Goal: Information Seeking & Learning: Learn about a topic

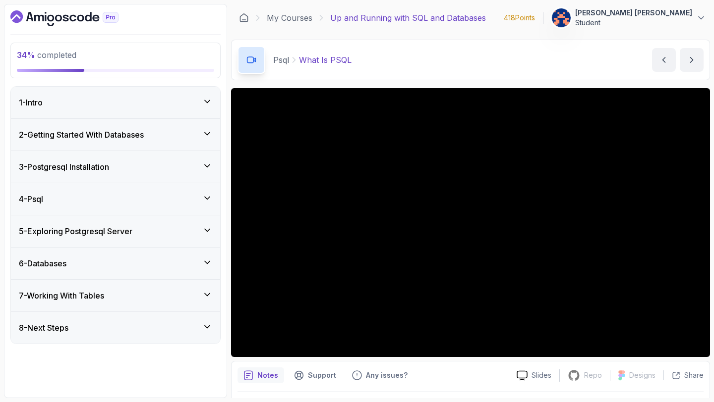
click at [206, 164] on icon at bounding box center [207, 166] width 10 height 10
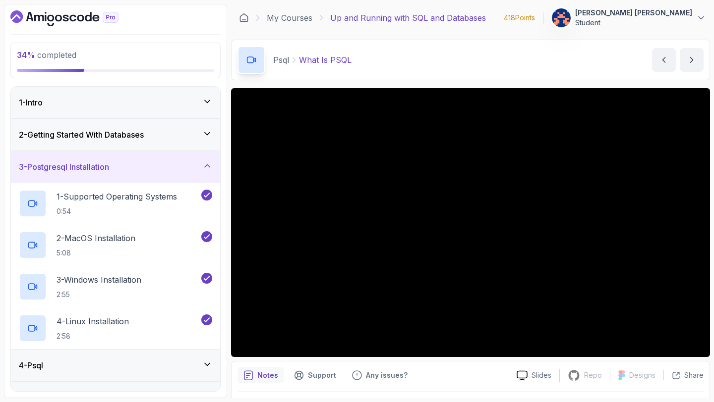
click at [208, 164] on icon at bounding box center [207, 166] width 10 height 10
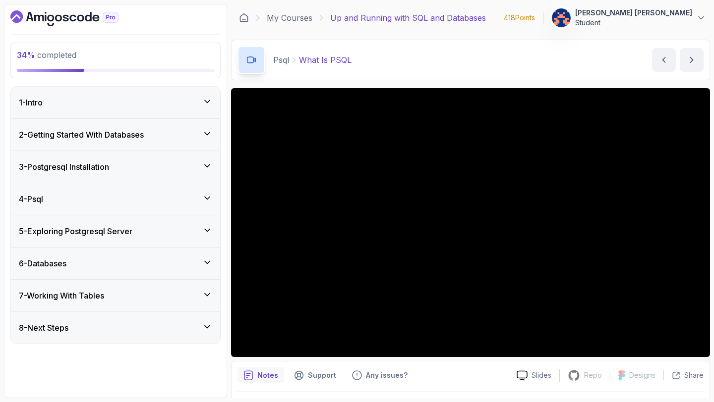
click at [207, 195] on icon at bounding box center [207, 198] width 10 height 10
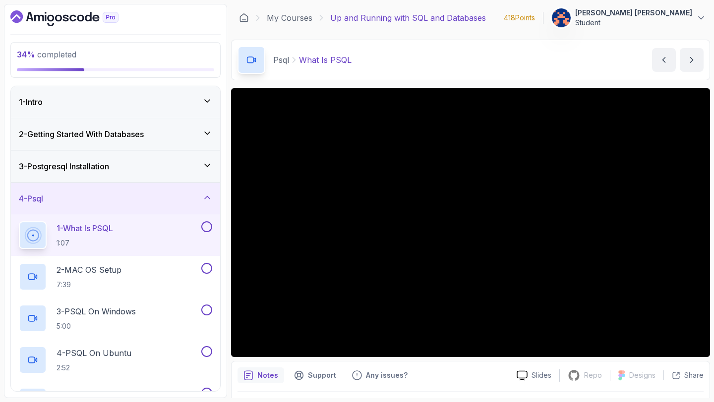
click at [209, 165] on icon at bounding box center [207, 166] width 5 height 2
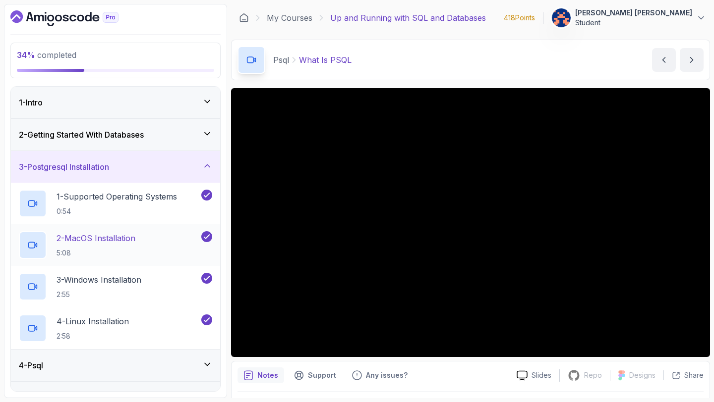
click at [131, 241] on p "2 - MacOS Installation" at bounding box center [96, 238] width 79 height 12
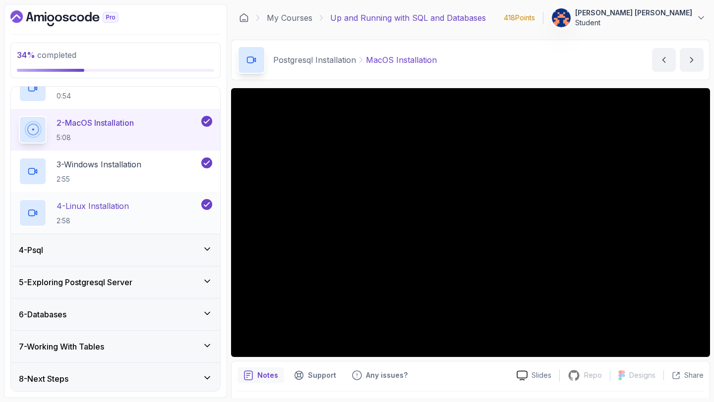
scroll to position [117, 0]
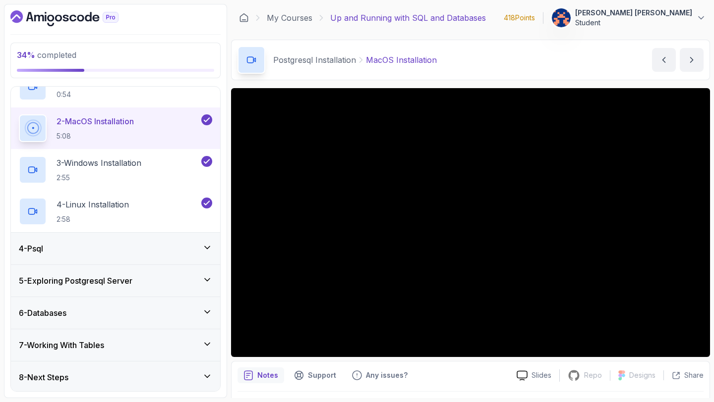
click at [146, 247] on div "4 - Psql" at bounding box center [115, 249] width 193 height 12
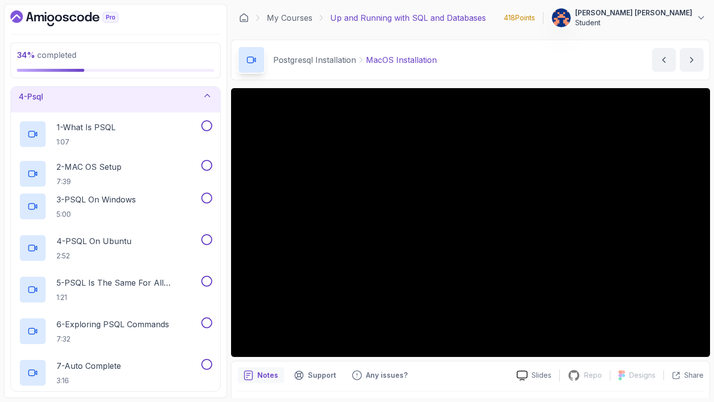
scroll to position [0, 0]
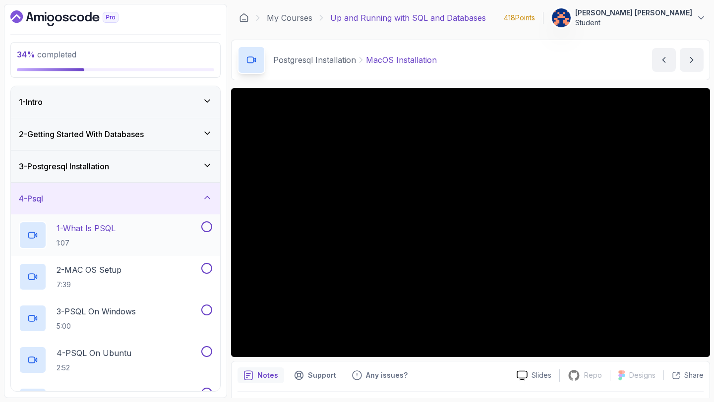
click at [133, 232] on div "1 - What Is PSQL 1:07" at bounding box center [109, 236] width 180 height 28
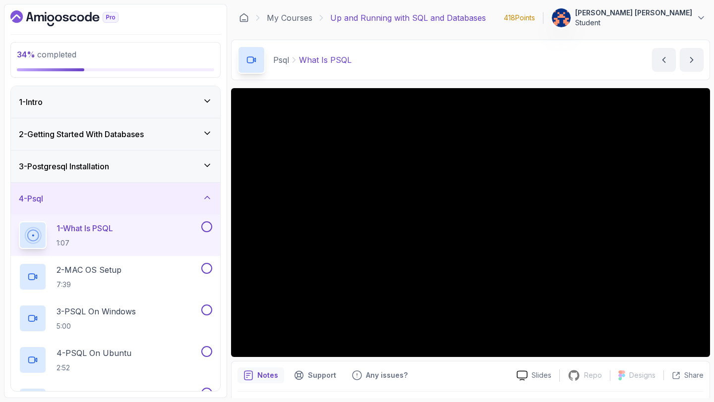
scroll to position [20, 0]
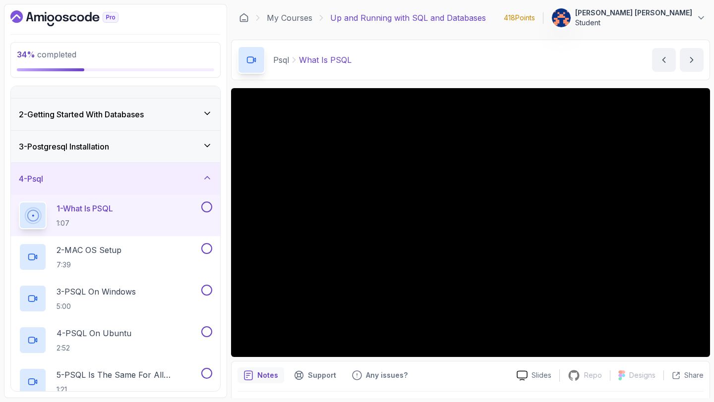
click at [208, 207] on button at bounding box center [206, 207] width 11 height 11
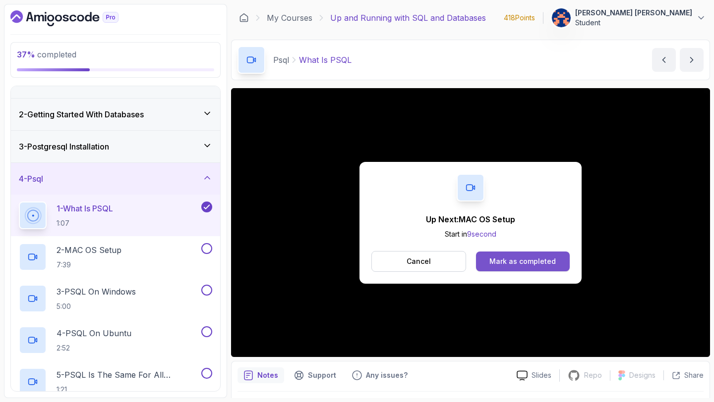
click at [524, 263] on div "Mark as completed" at bounding box center [522, 262] width 66 height 10
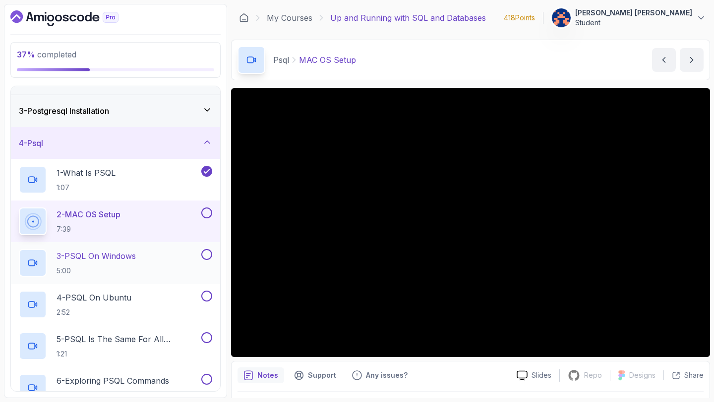
scroll to position [61, 0]
